Goal: Find specific page/section: Find specific page/section

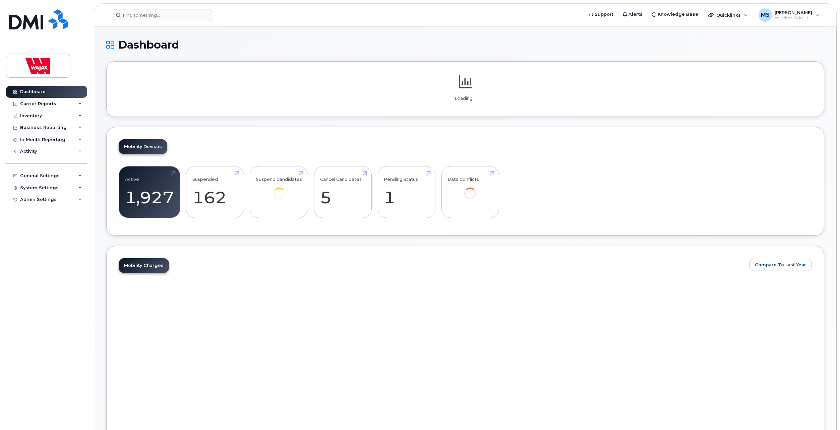
click at [89, 18] on div "Dashboard Carrier Reports Monthly Billing Data Daily Data Pooling Data Behavior…" at bounding box center [45, 215] width 91 height 430
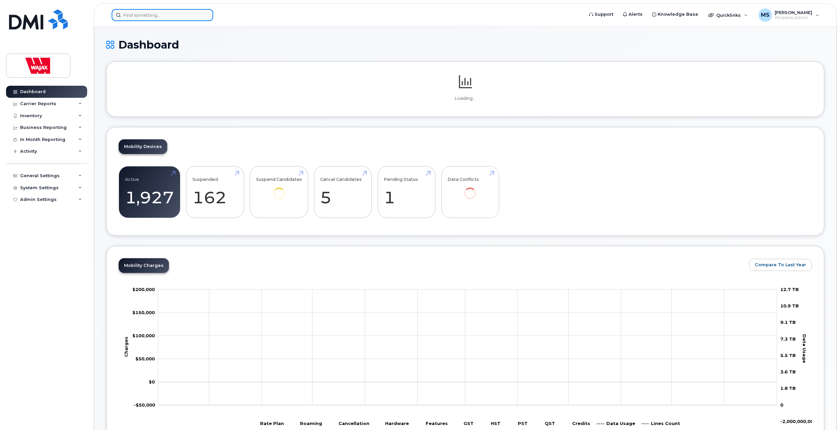
click at [126, 14] on input at bounding box center [163, 15] width 102 height 12
paste input "Godin"
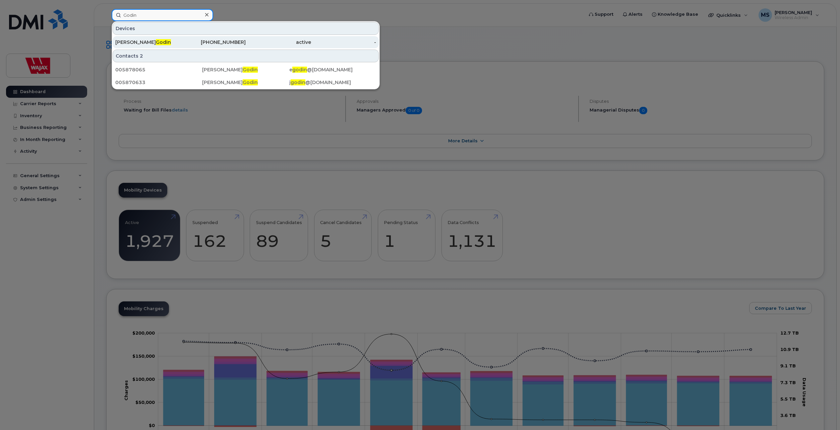
type input "Godin"
click at [139, 43] on div "[PERSON_NAME]" at bounding box center [147, 42] width 65 height 7
